Goal: Information Seeking & Learning: Learn about a topic

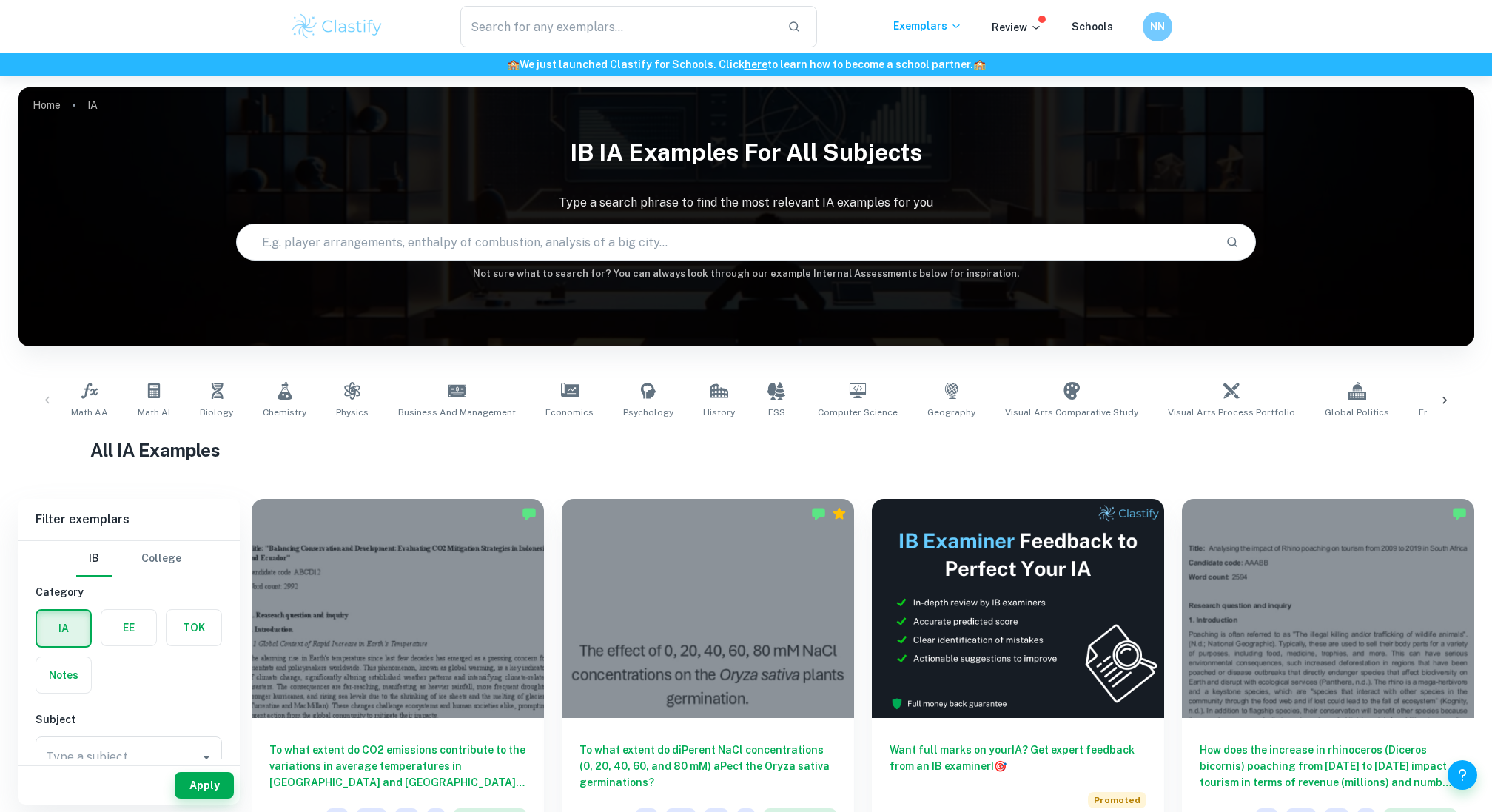
click at [661, 241] on input "text" at bounding box center [726, 242] width 977 height 41
type input "biology ia"
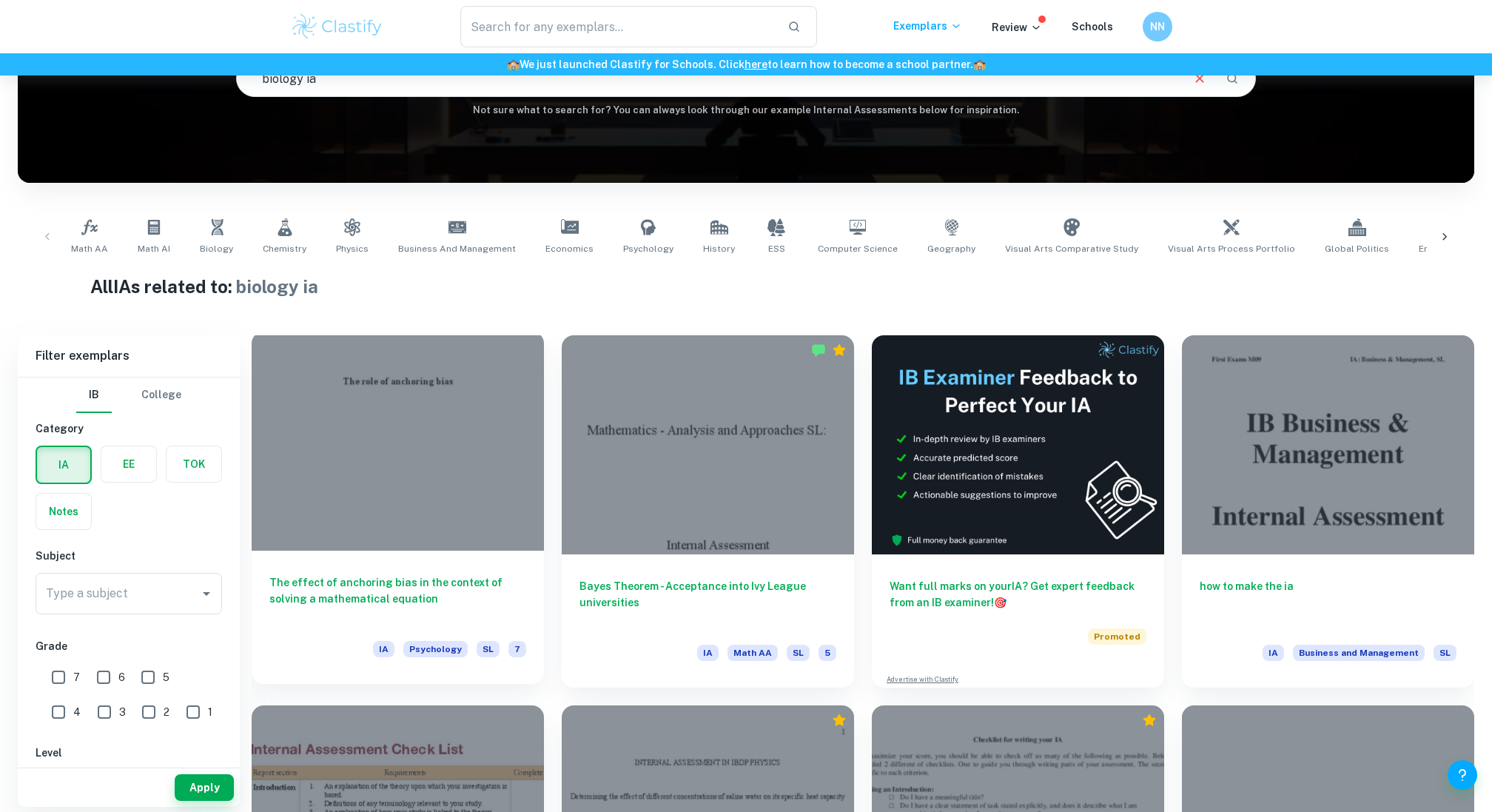
scroll to position [166, 0]
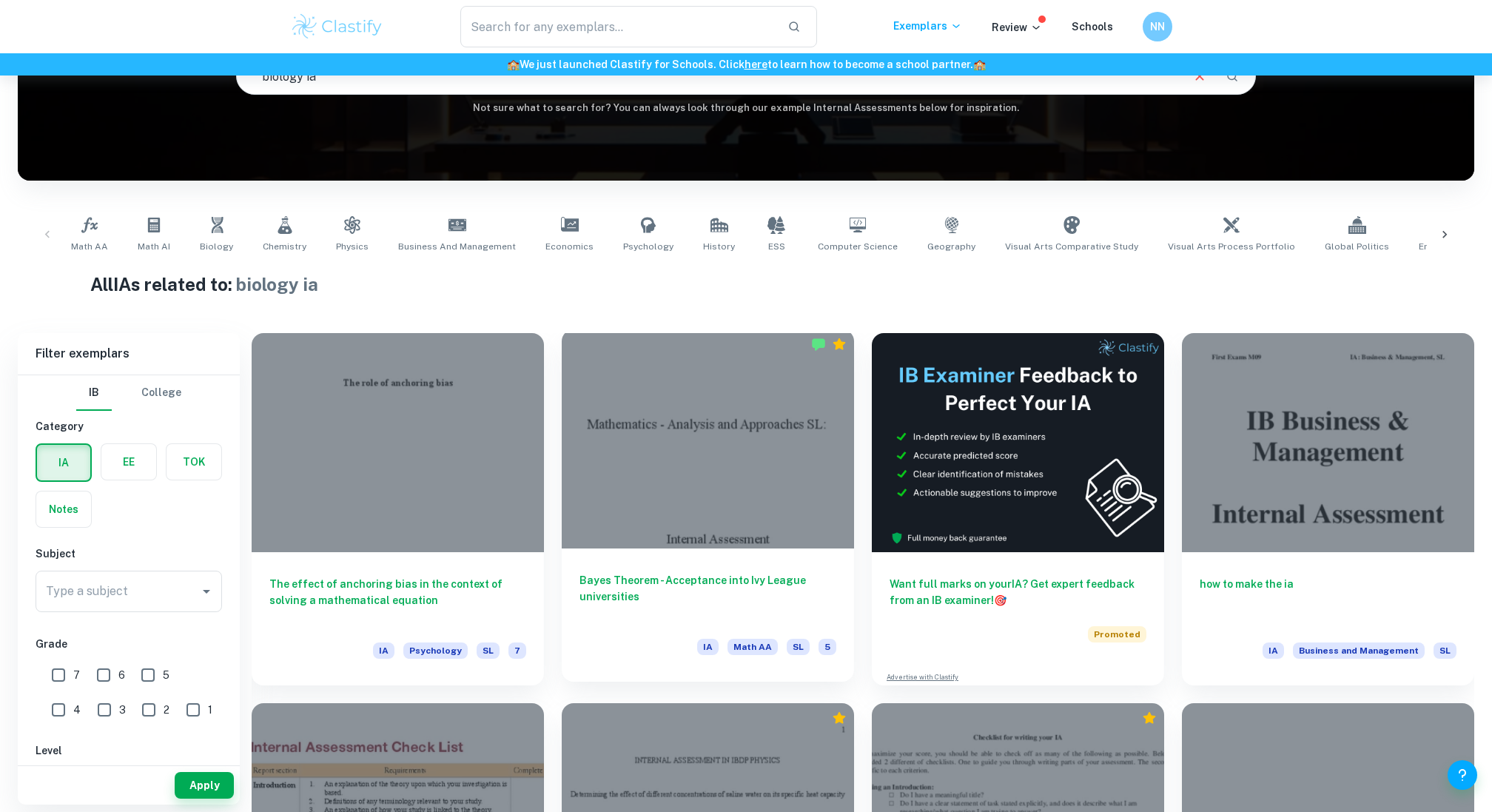
click at [719, 515] on div at bounding box center [708, 439] width 293 height 219
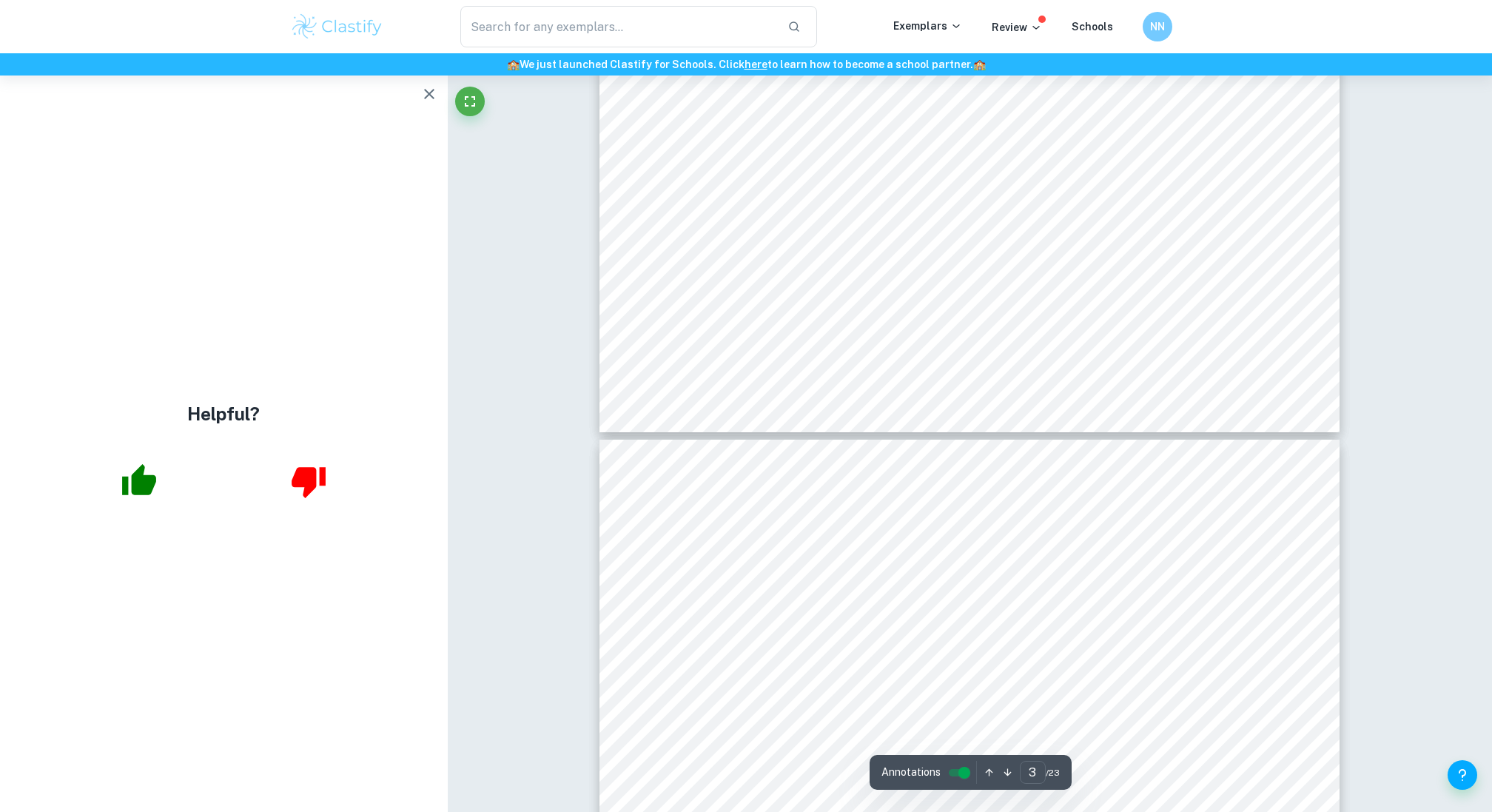
type input "4"
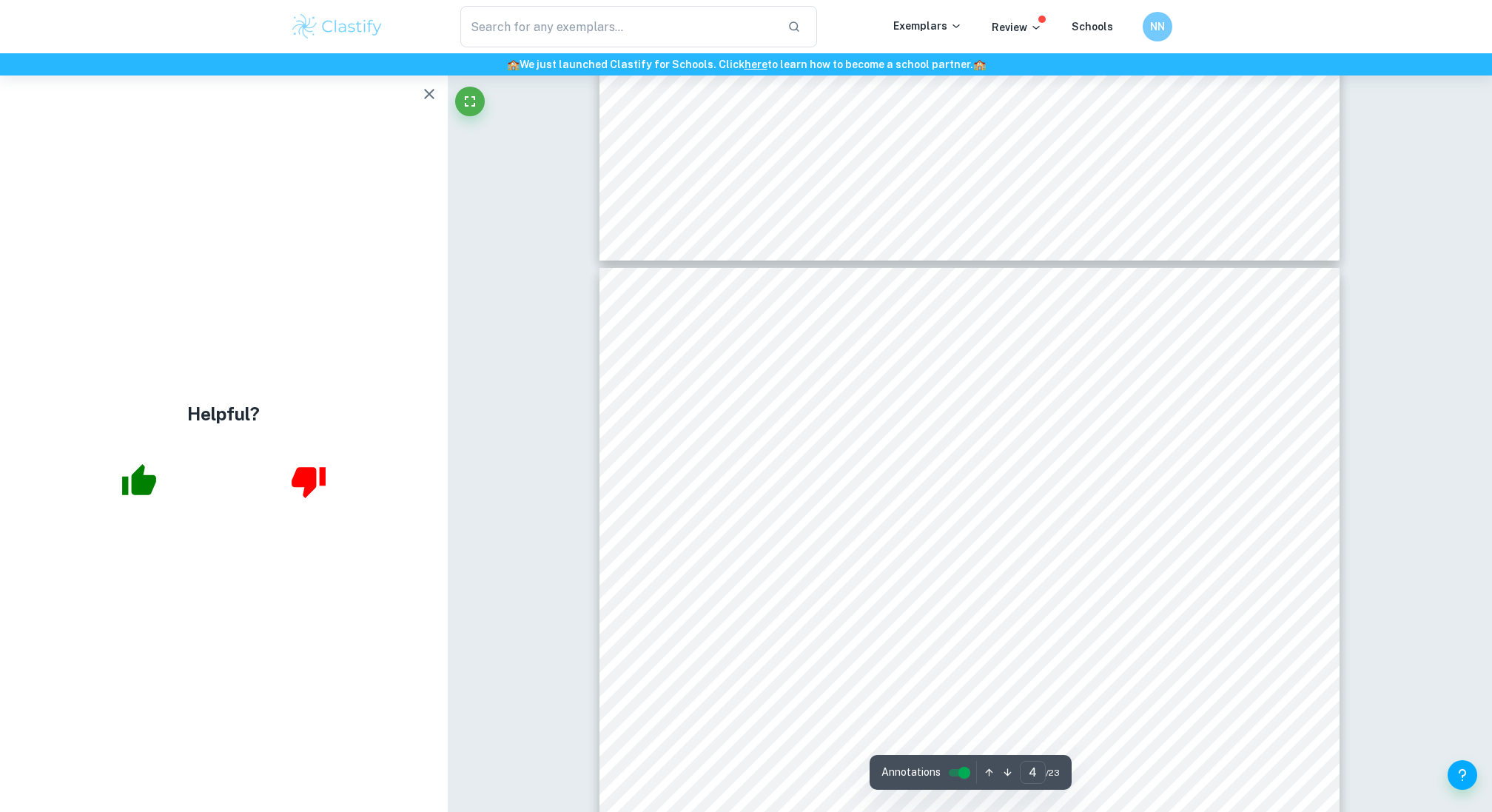
scroll to position [3108, 0]
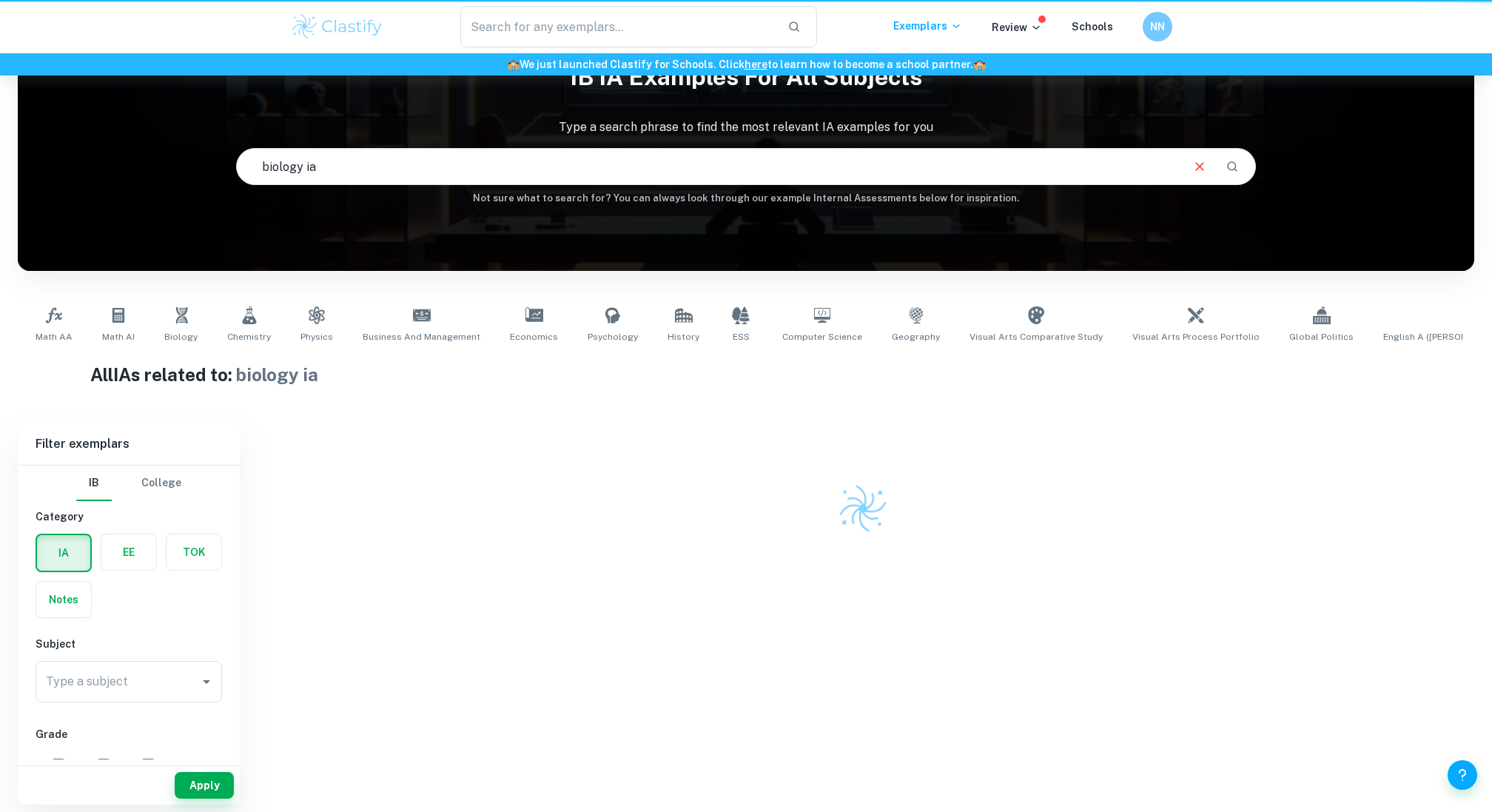
scroll to position [75, 0]
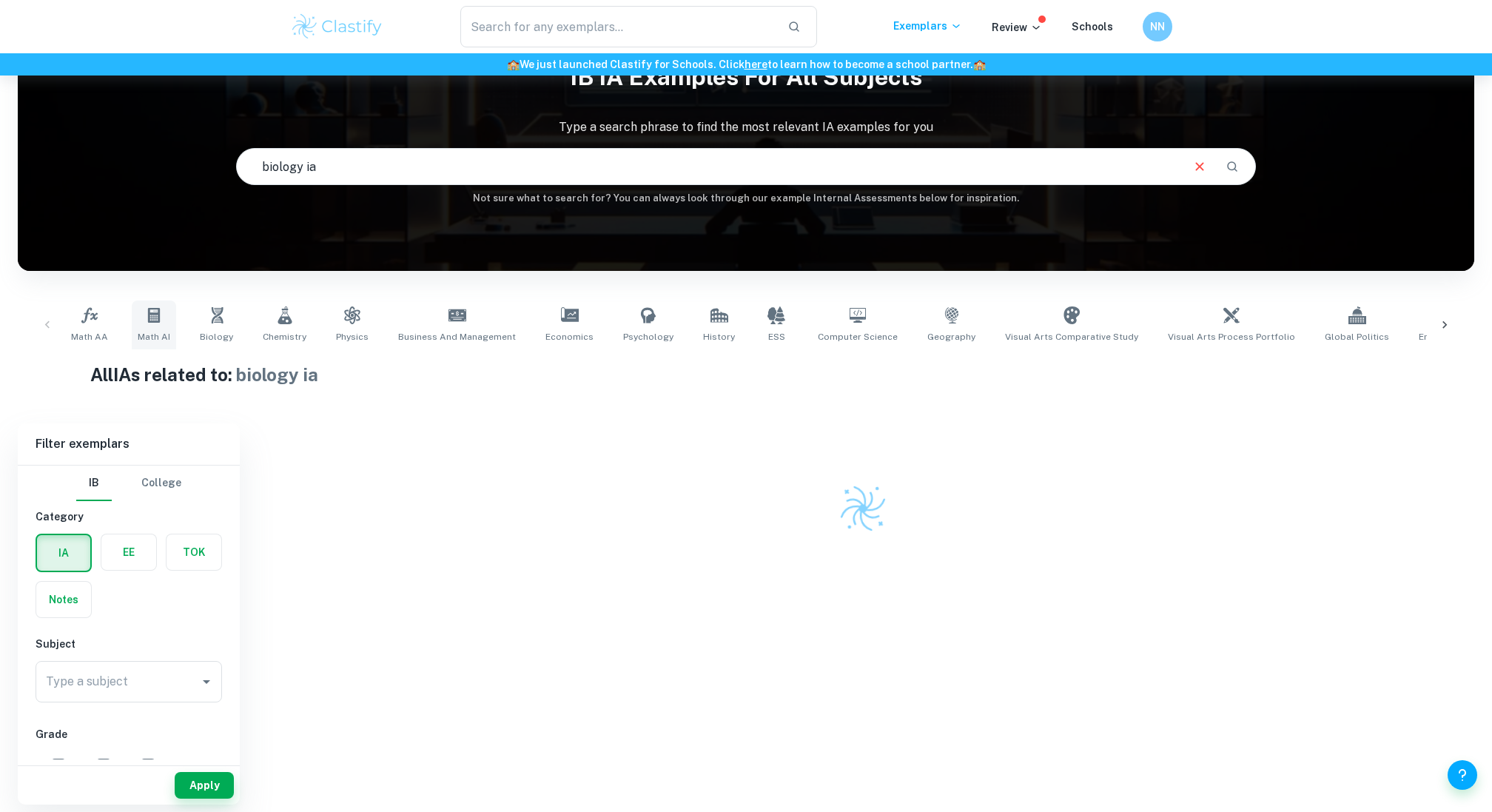
click at [152, 308] on icon at bounding box center [154, 315] width 12 height 15
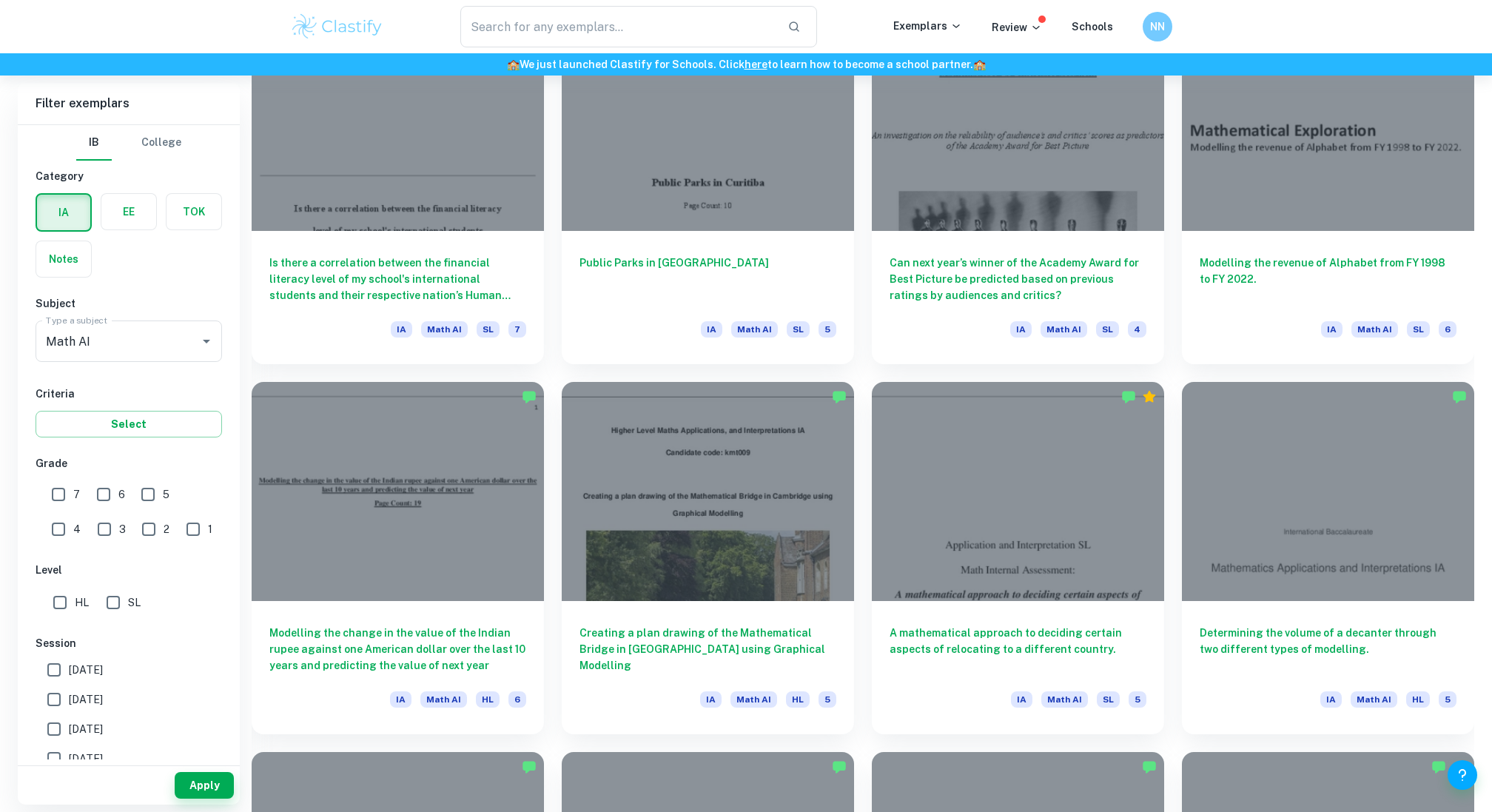
scroll to position [1599, 0]
click at [178, 522] on input "1" at bounding box center [193, 529] width 29 height 29
checkbox input "true"
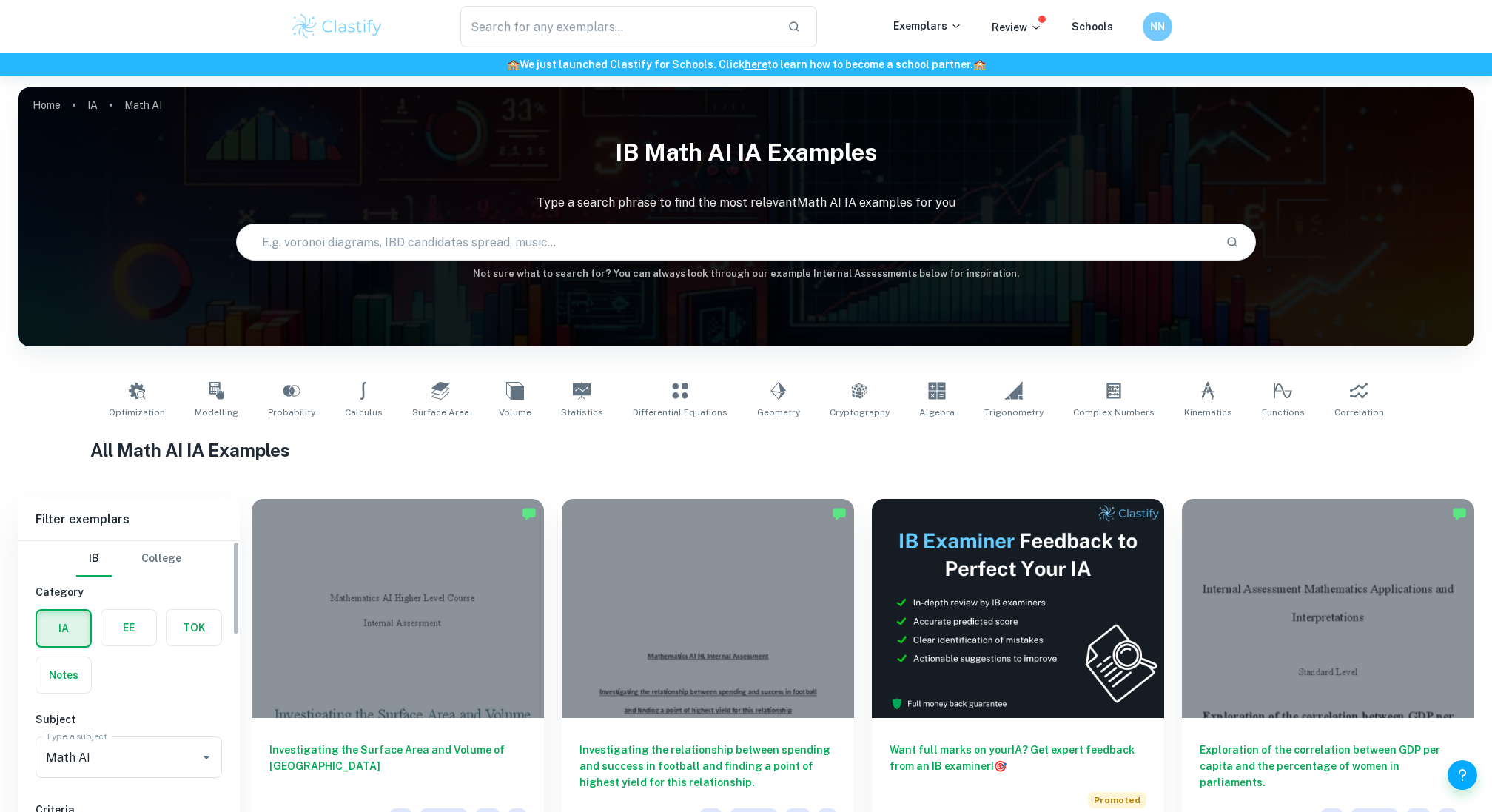
scroll to position [94, 0]
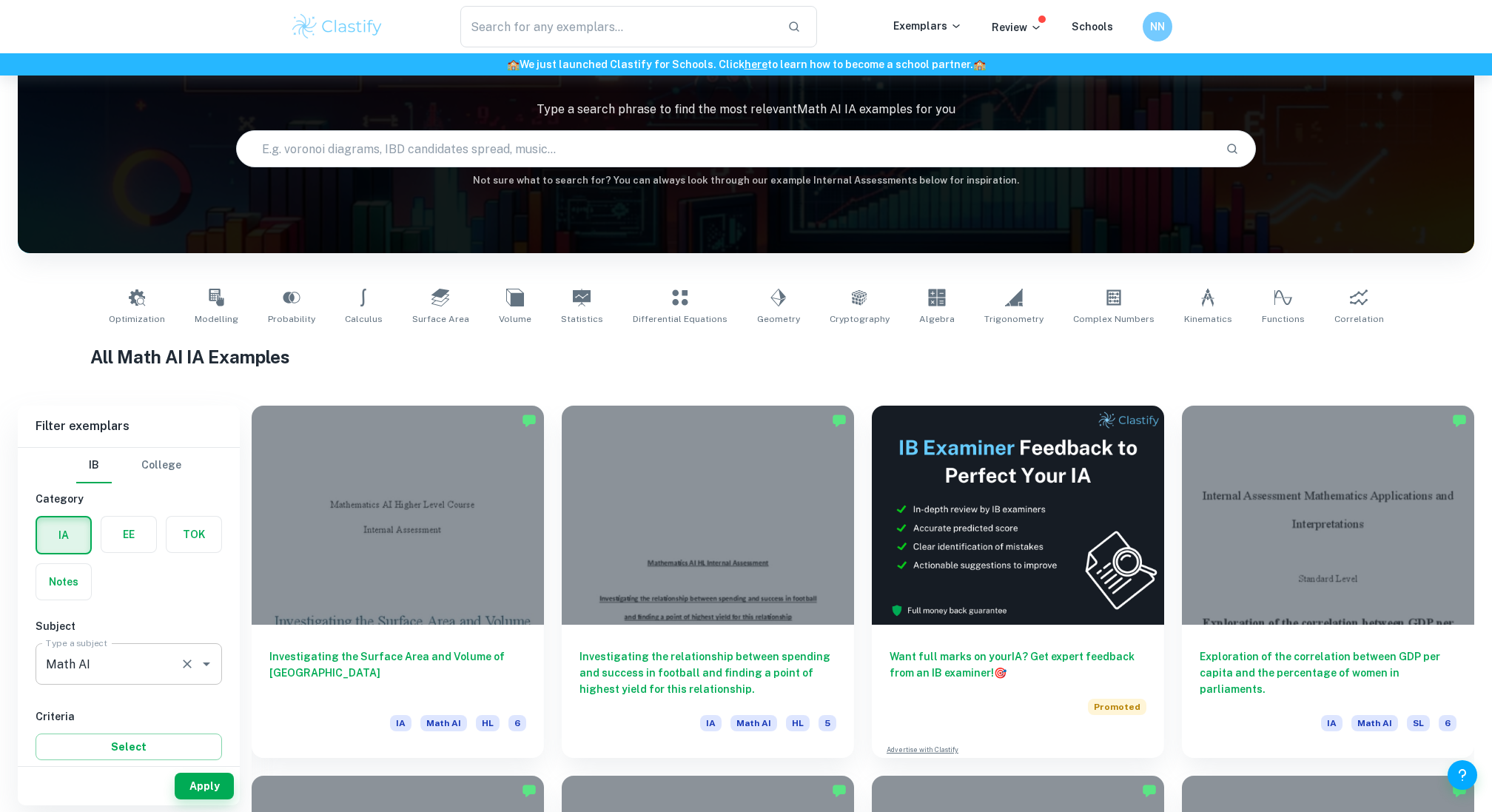
click at [178, 653] on div at bounding box center [196, 664] width 39 height 21
click at [194, 660] on icon "Clear" at bounding box center [187, 664] width 15 height 15
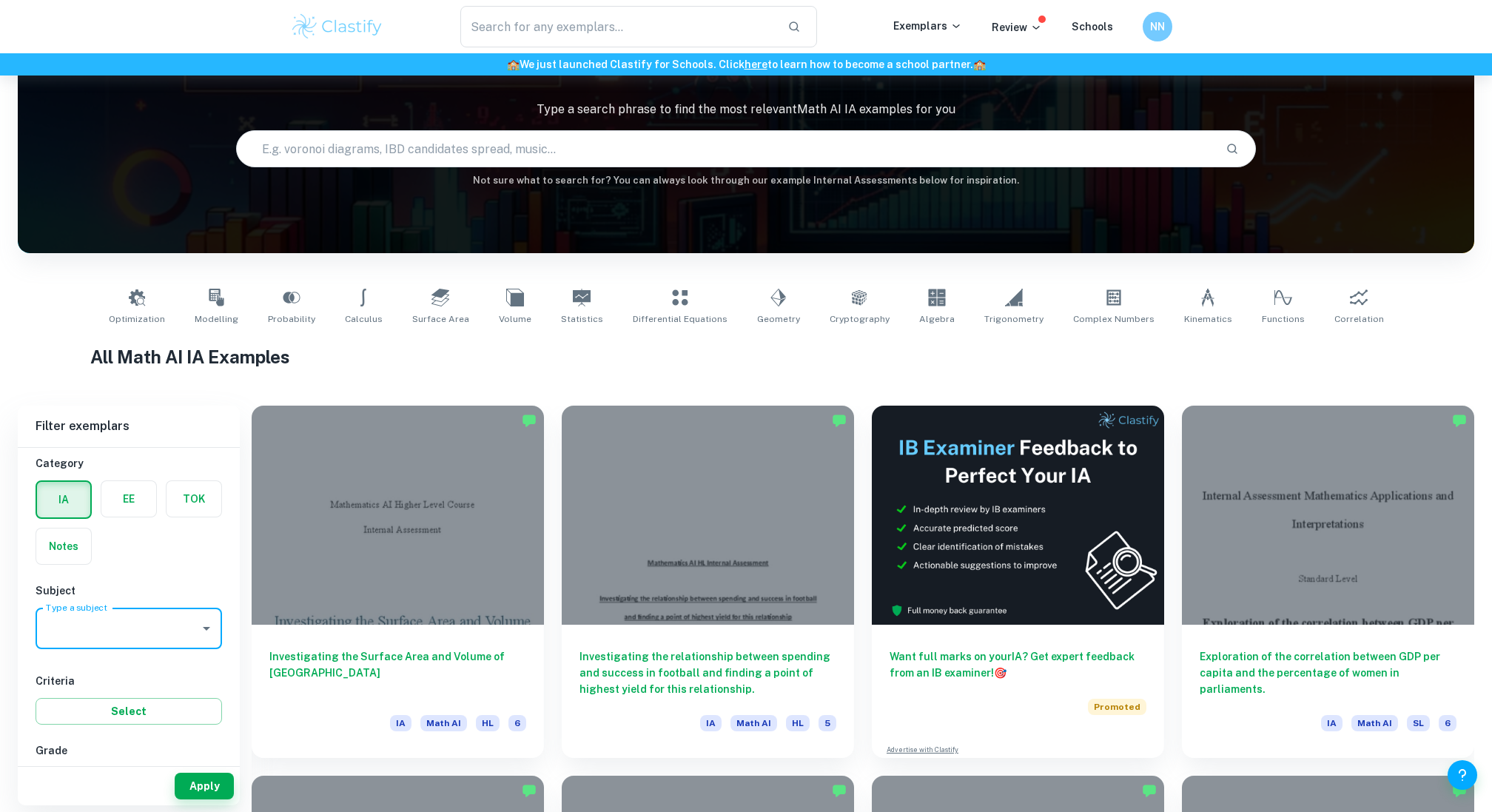
scroll to position [40, 0]
click at [217, 790] on button "Apply" at bounding box center [204, 786] width 59 height 27
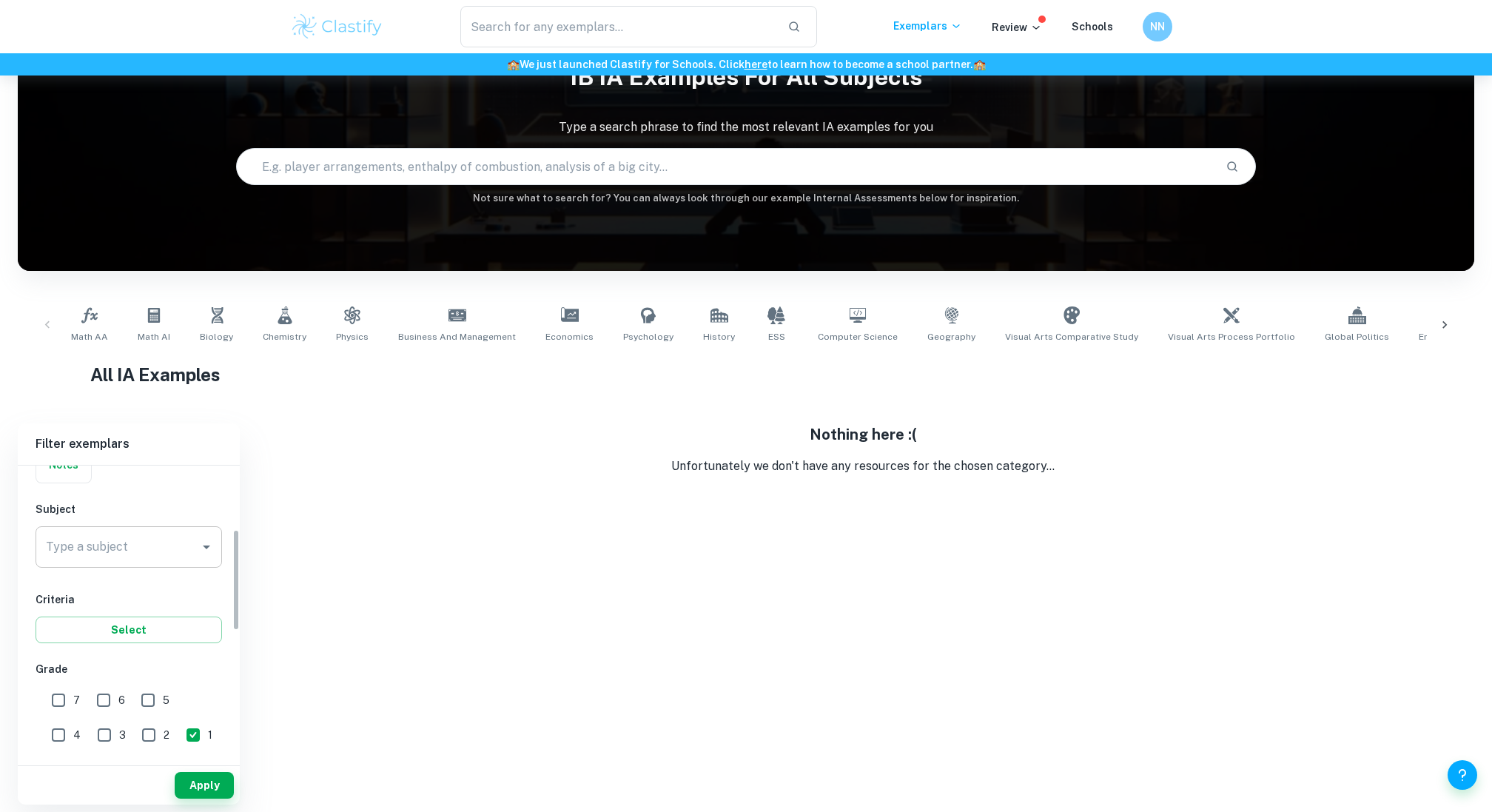
scroll to position [250, 0]
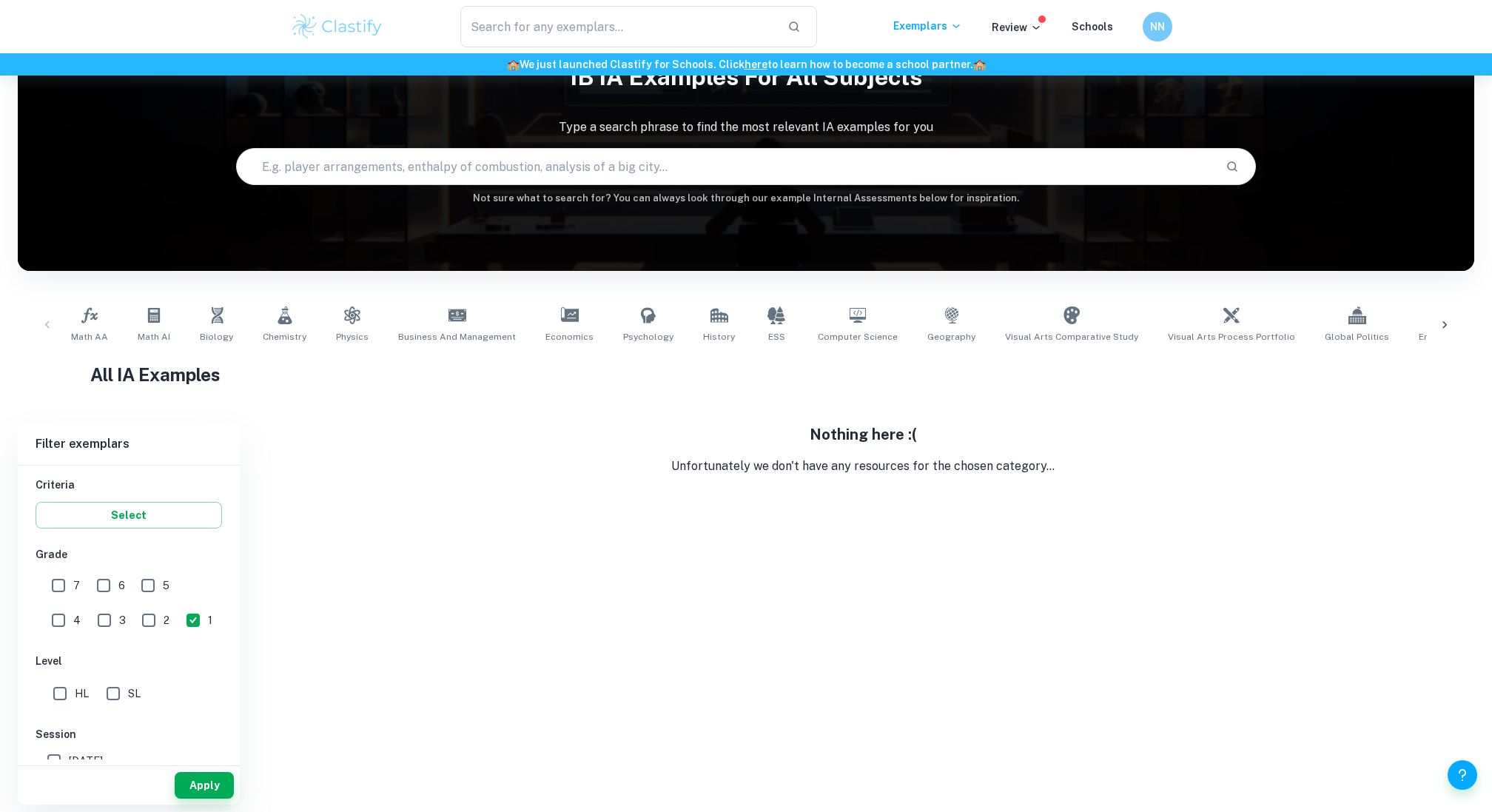
click at [134, 621] on input "2" at bounding box center [148, 619] width 29 height 29
checkbox input "true"
click at [90, 621] on input "3" at bounding box center [104, 619] width 29 height 29
checkbox input "true"
click at [189, 797] on button "Apply" at bounding box center [204, 785] width 59 height 27
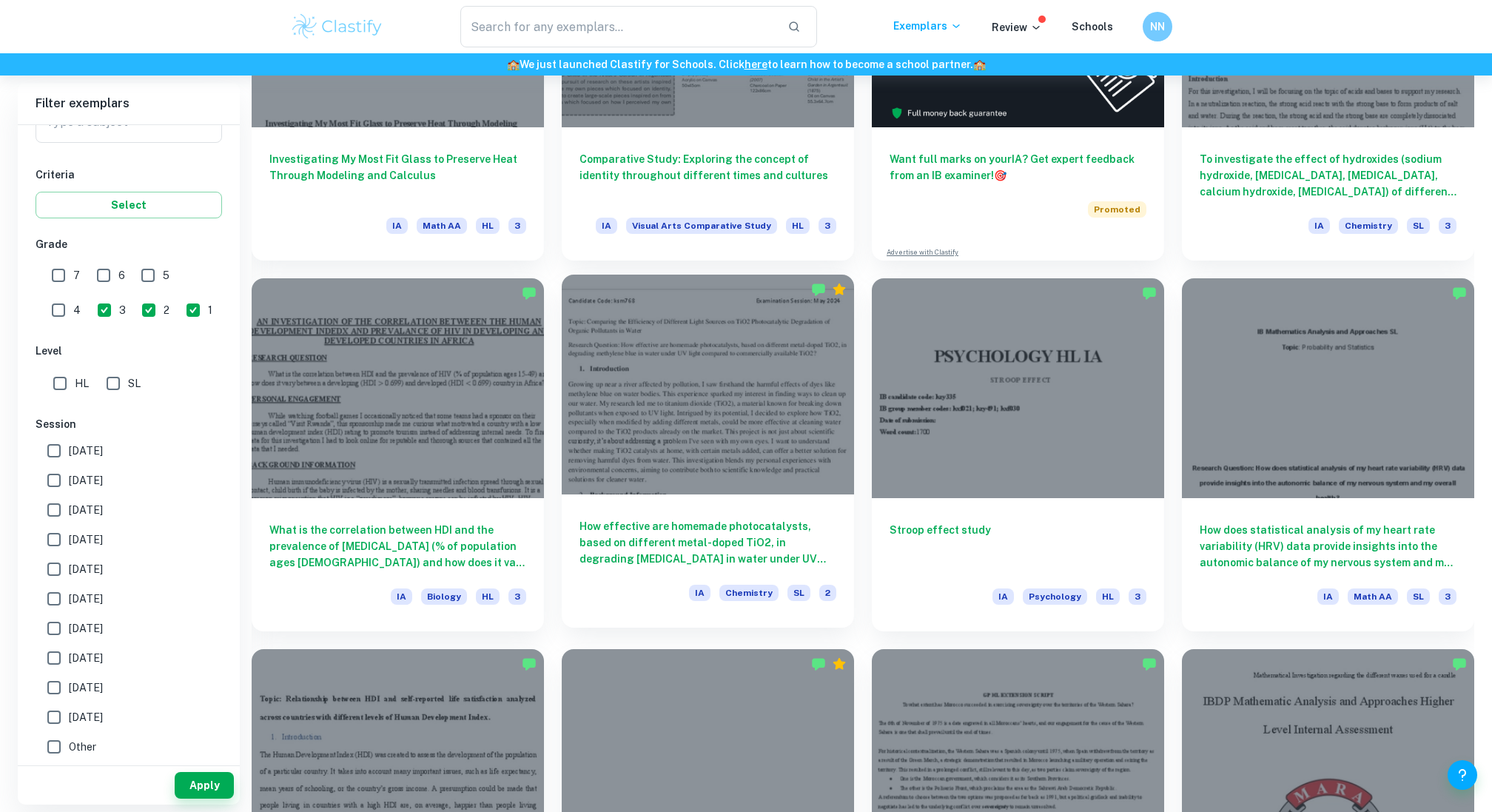
scroll to position [588, 0]
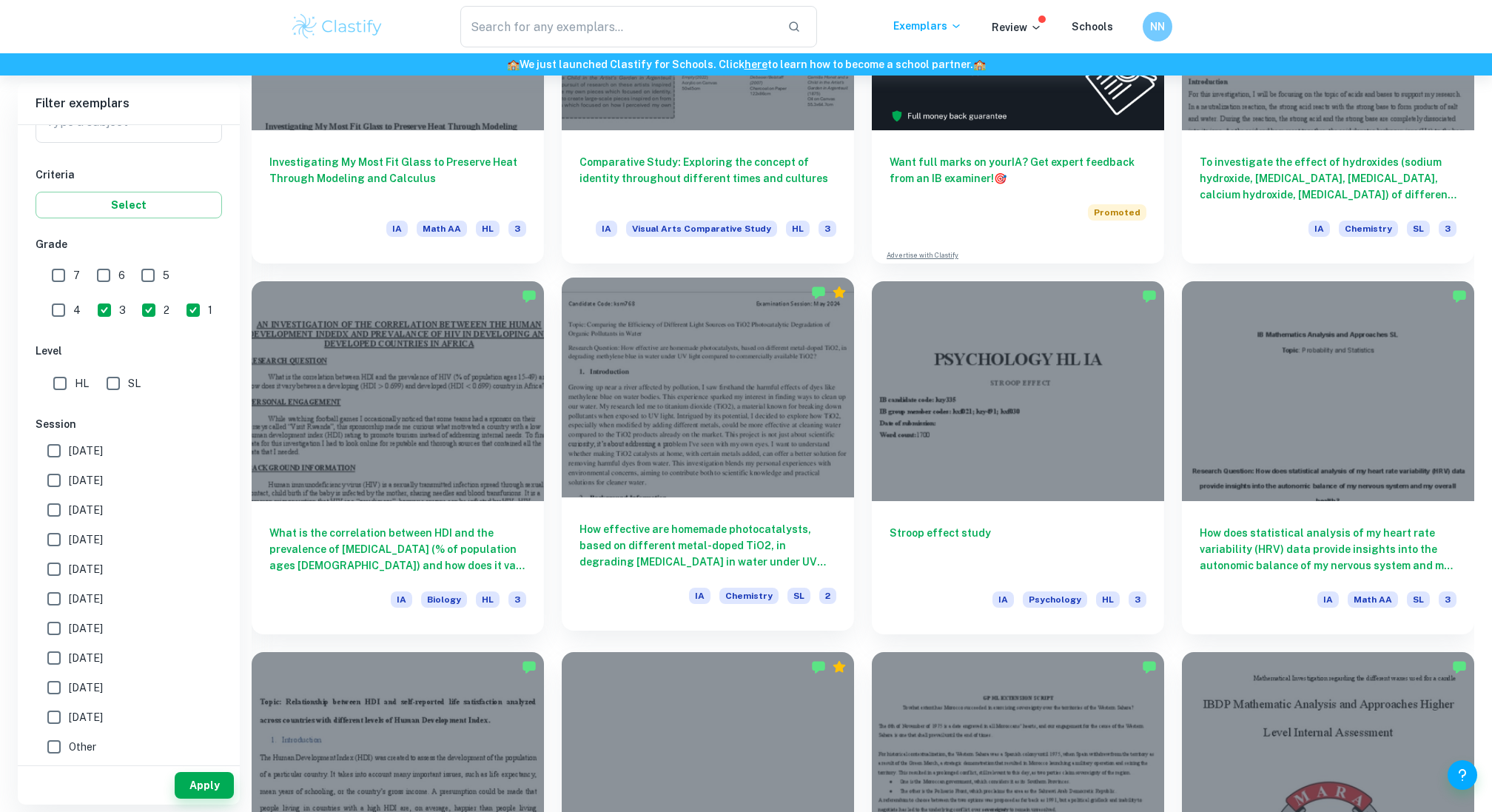
click at [638, 517] on div "How effective are homemade photocatalysts, based on different metal-doped TiO2,…" at bounding box center [708, 564] width 293 height 133
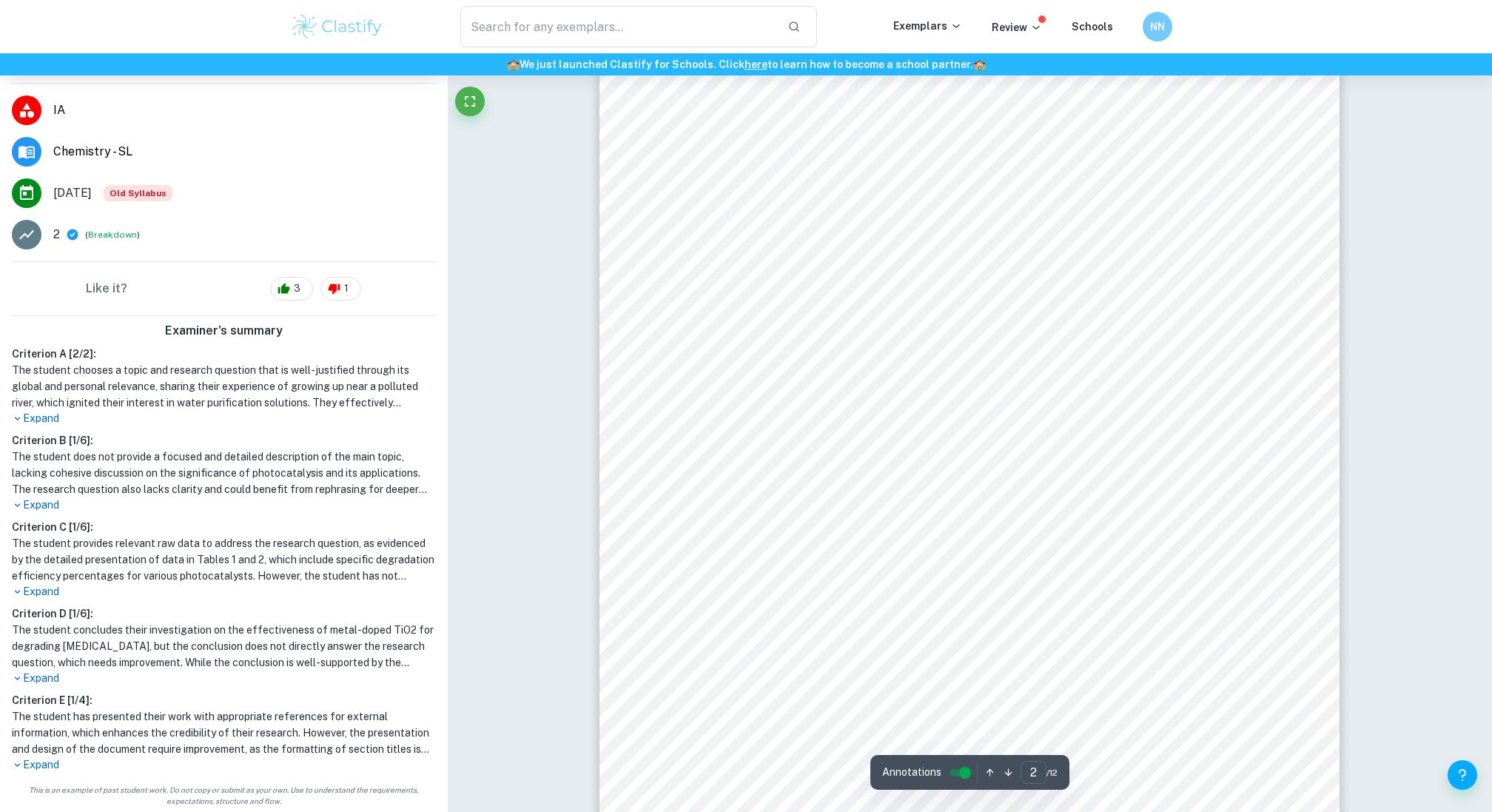
scroll to position [1185, 0]
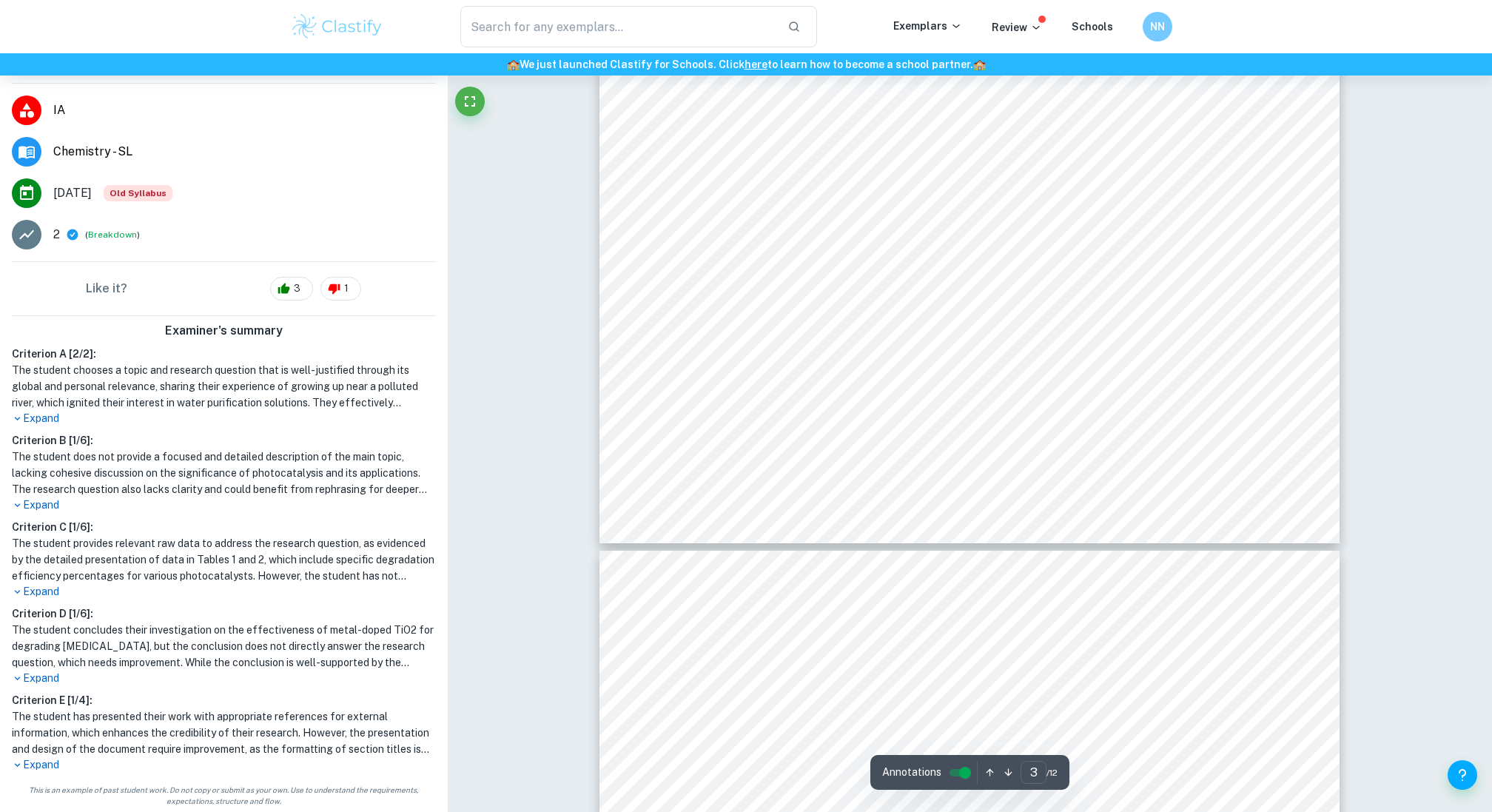
type input "4"
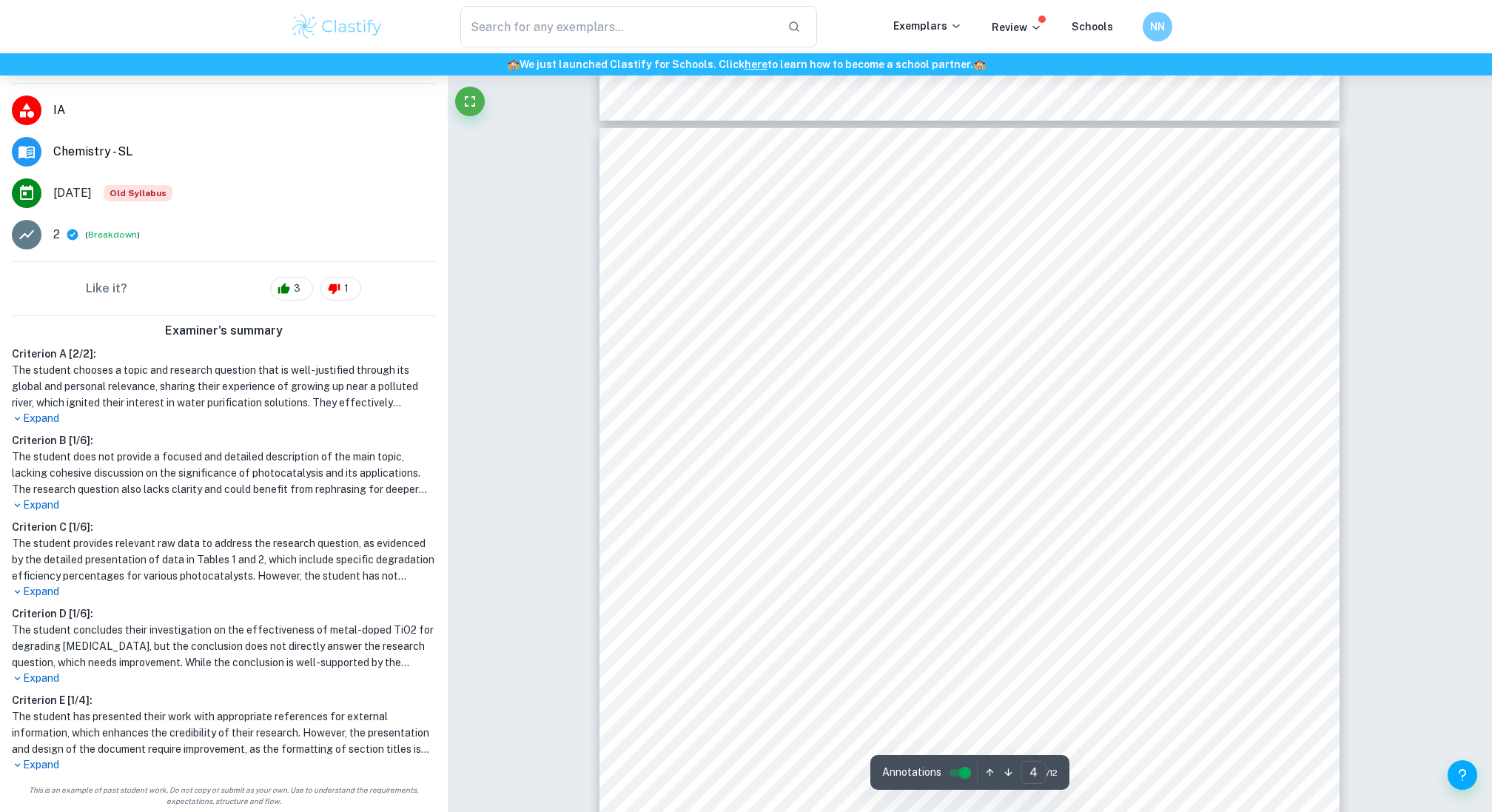
scroll to position [0, 0]
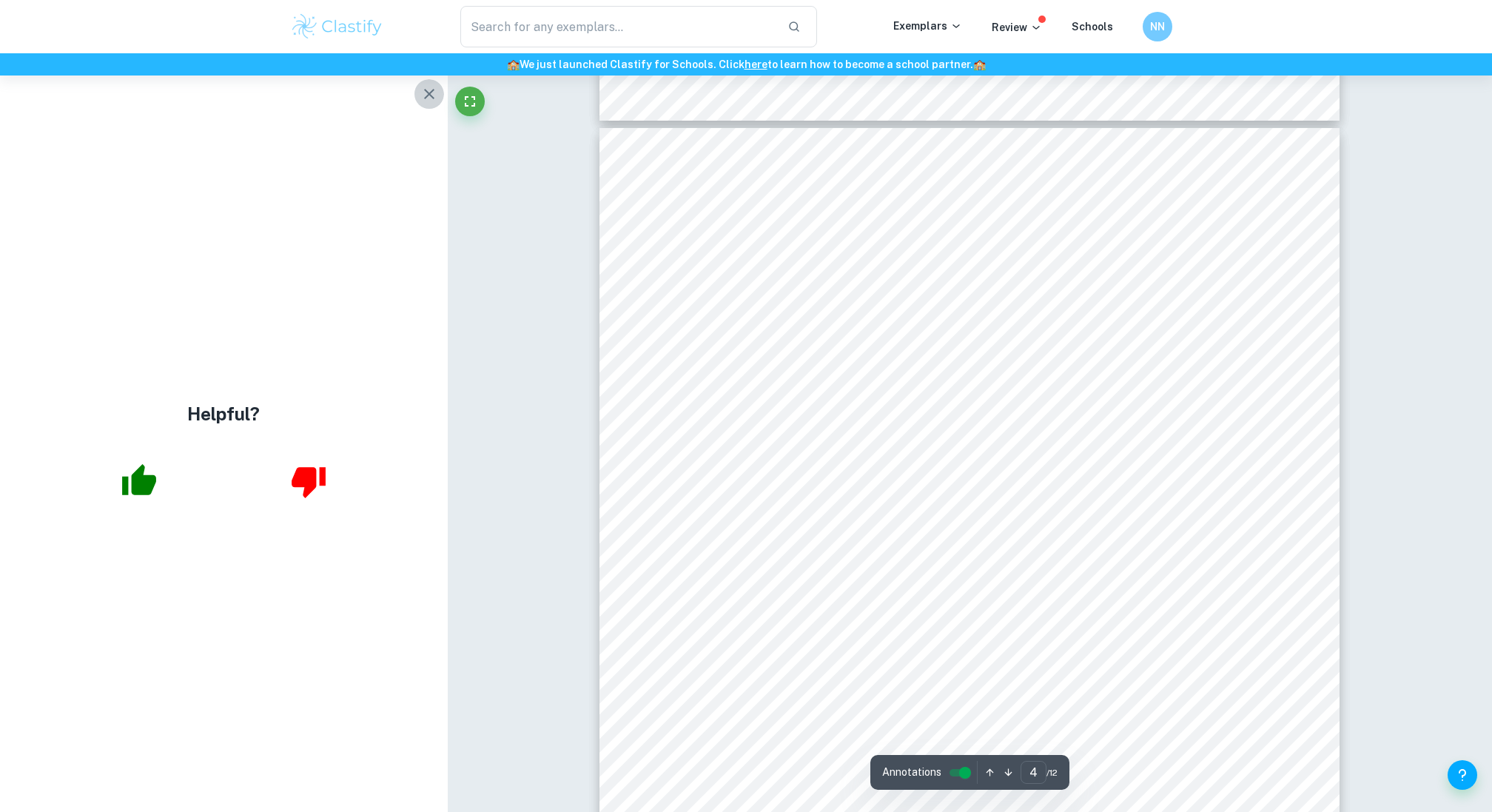
click at [432, 100] on icon "button" at bounding box center [429, 94] width 17 height 17
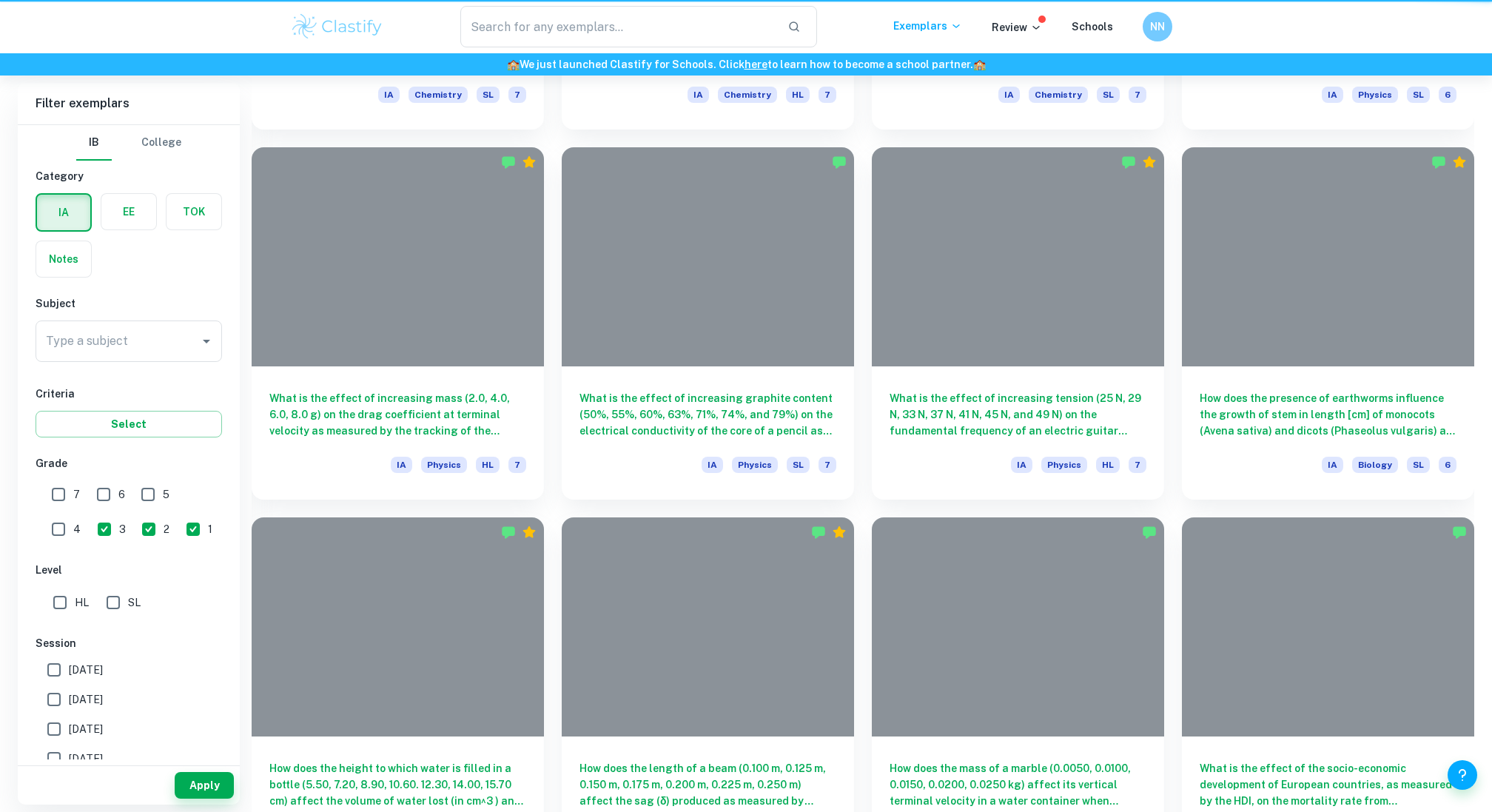
scroll to position [588, 0]
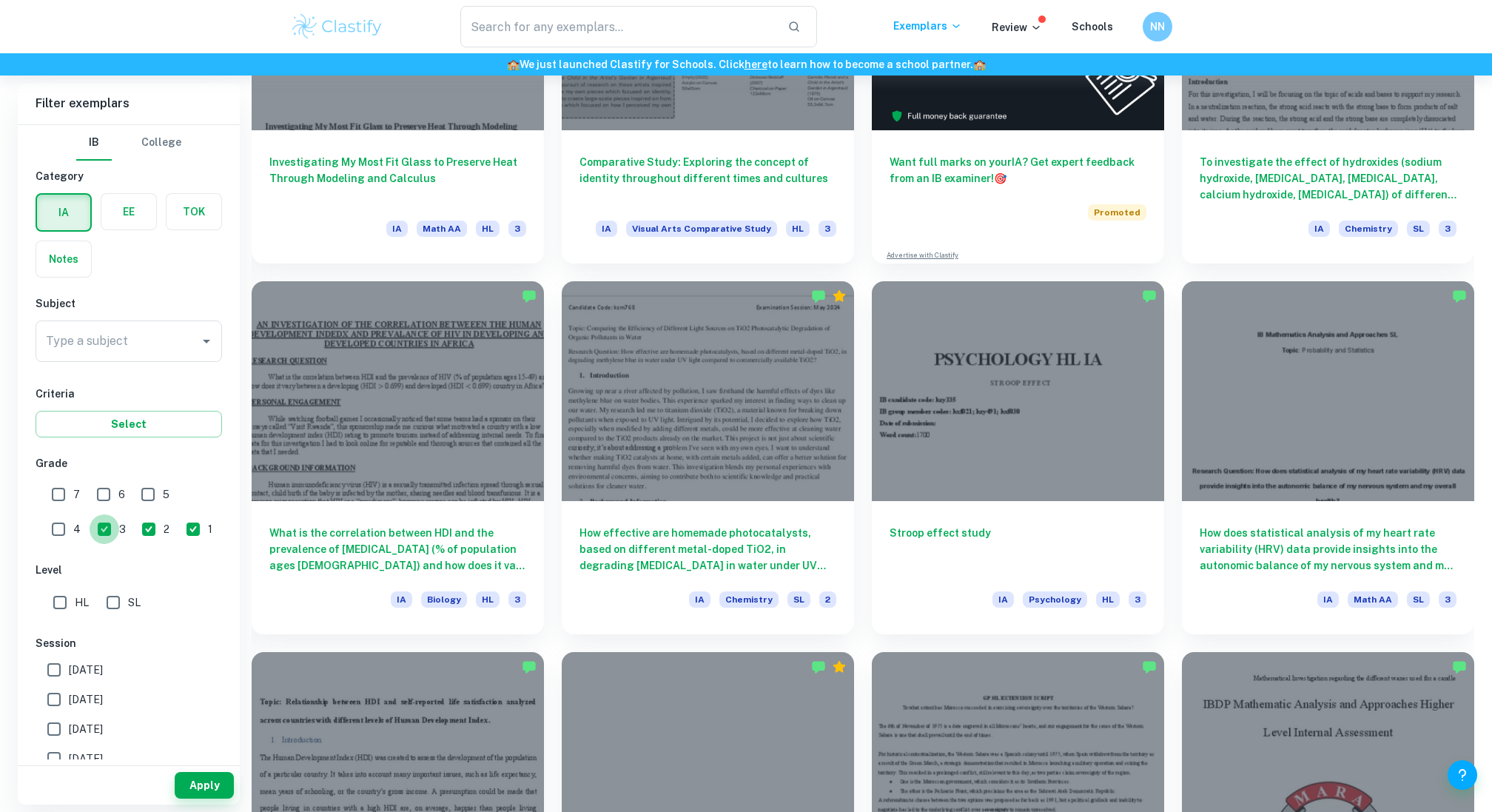
click at [90, 526] on input "3" at bounding box center [104, 529] width 29 height 29
checkbox input "false"
click at [93, 526] on div "3" at bounding box center [115, 526] width 44 height 34
click at [134, 526] on input "2" at bounding box center [148, 529] width 29 height 29
checkbox input "false"
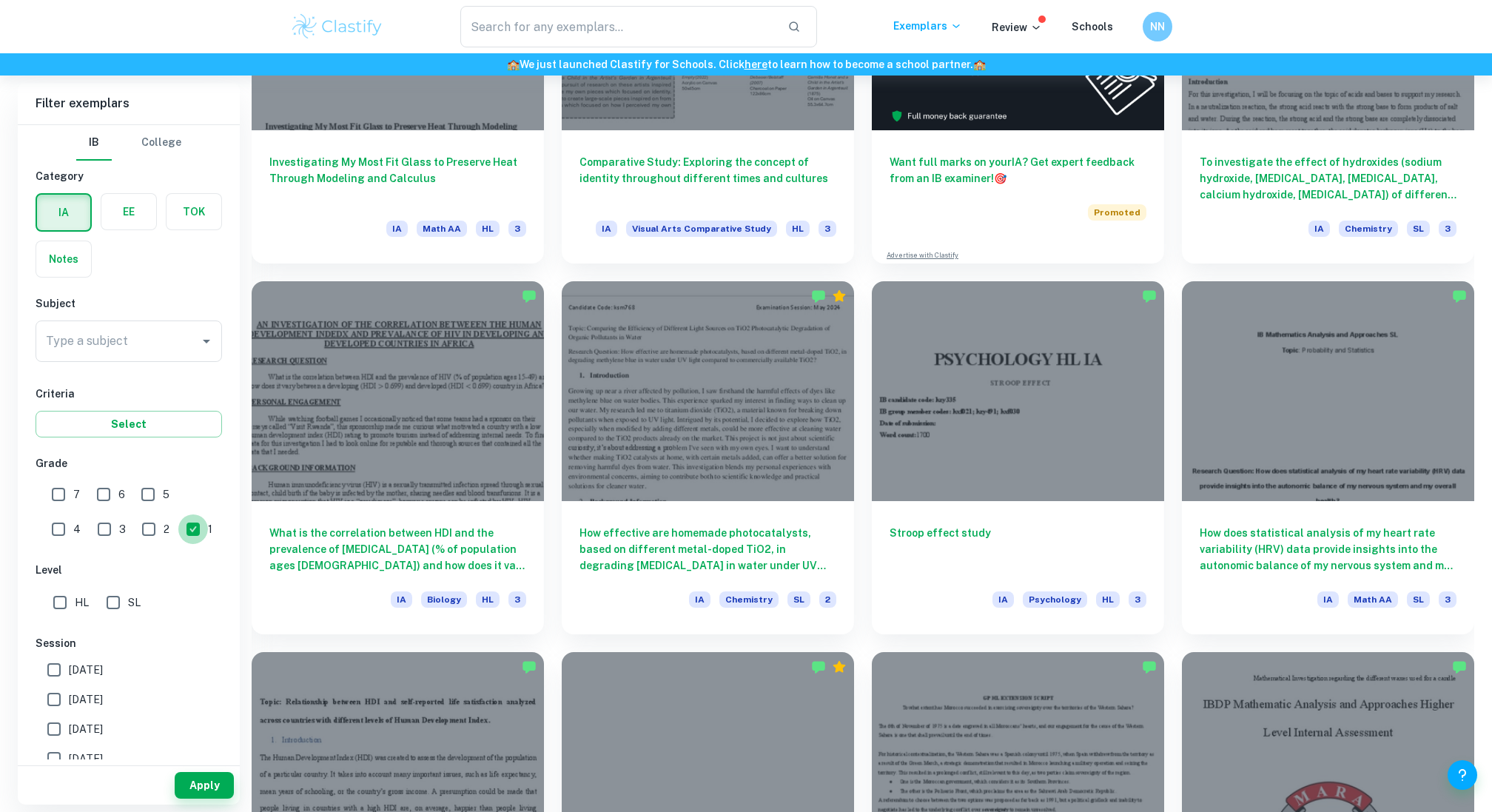
click at [178, 531] on input "1" at bounding box center [193, 529] width 29 height 29
checkbox input "false"
click at [114, 503] on input "6" at bounding box center [103, 494] width 29 height 29
checkbox input "true"
click at [59, 492] on input "7" at bounding box center [58, 494] width 29 height 29
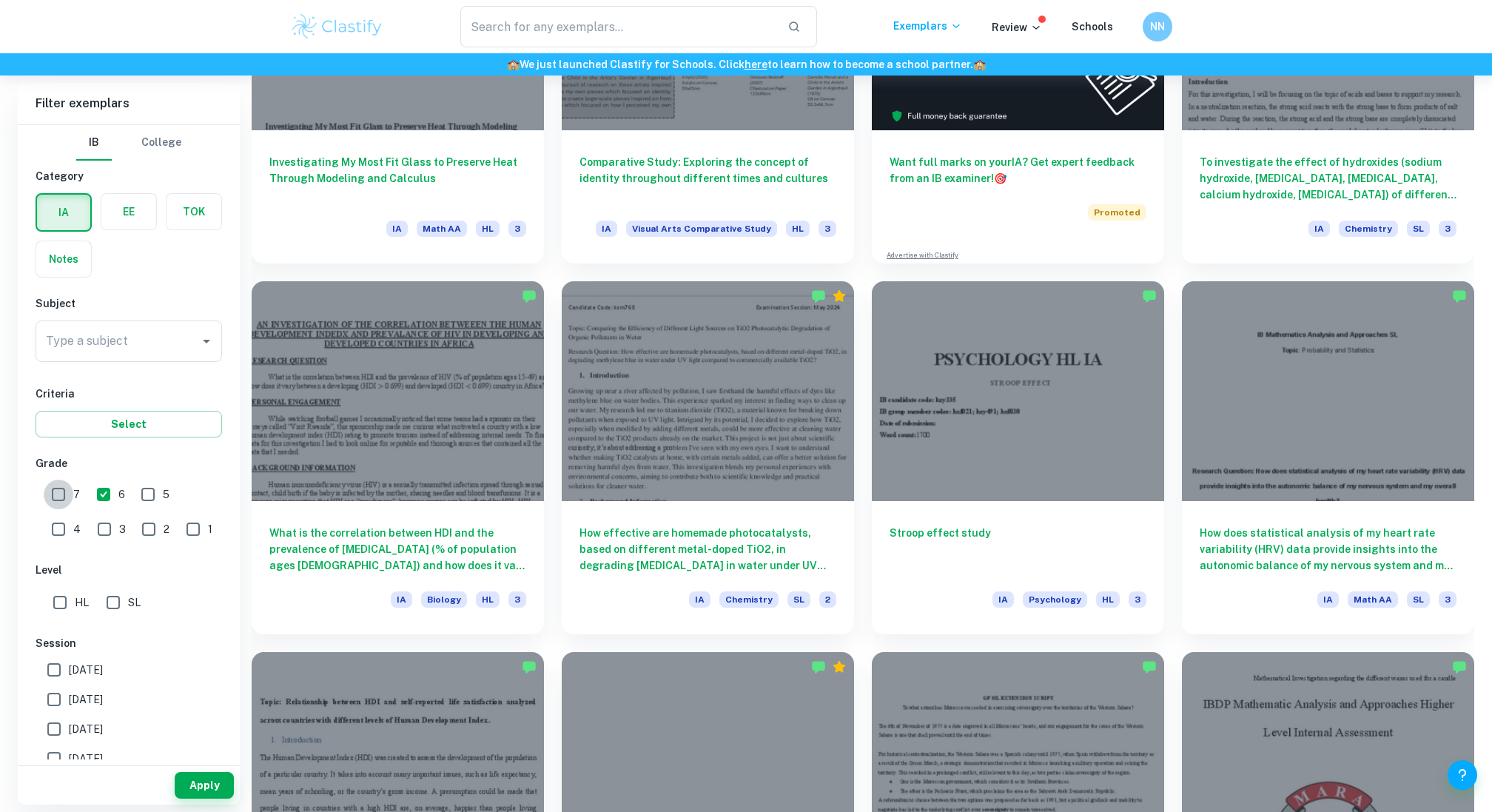
checkbox input "true"
click at [613, 17] on input "text" at bounding box center [618, 26] width 316 height 41
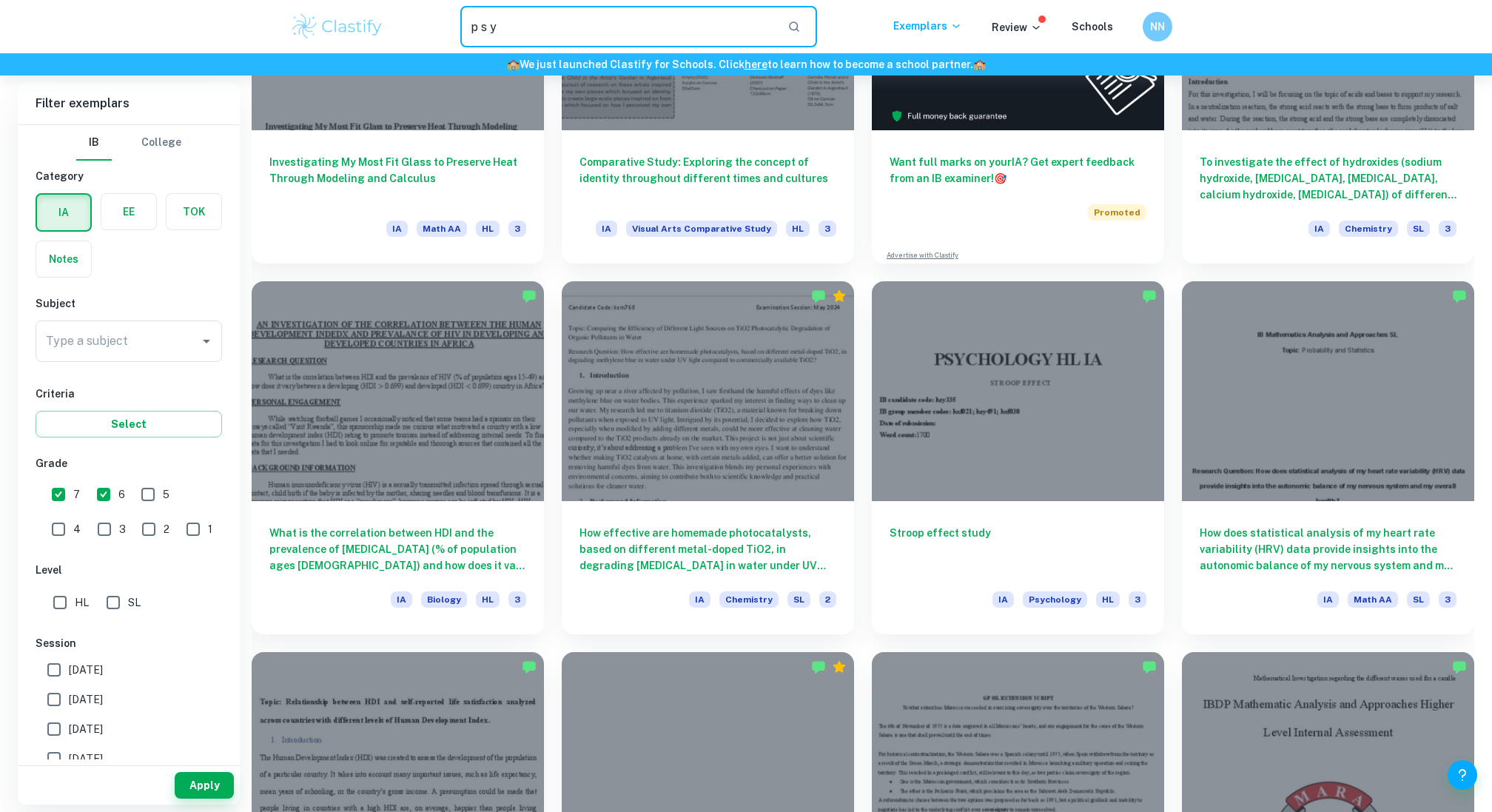
type input "p s y"
